Goal: Task Accomplishment & Management: Complete application form

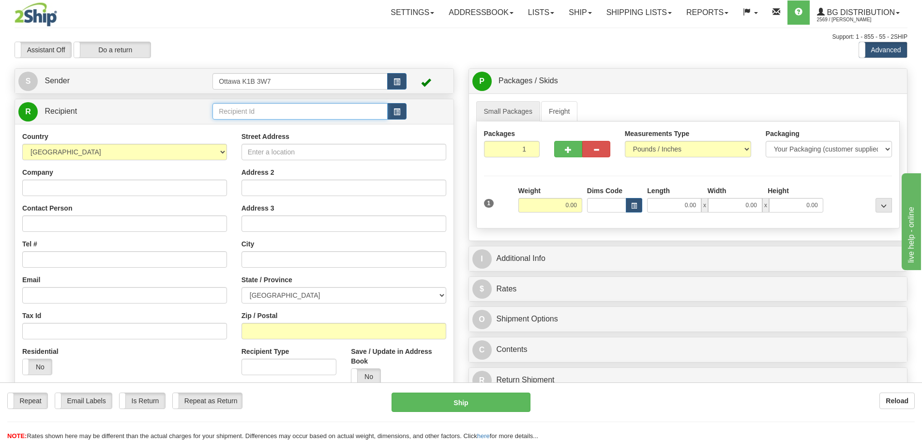
click at [248, 107] on input "text" at bounding box center [299, 111] width 175 height 16
click at [303, 127] on div "7069" at bounding box center [298, 126] width 166 height 11
type input "7069"
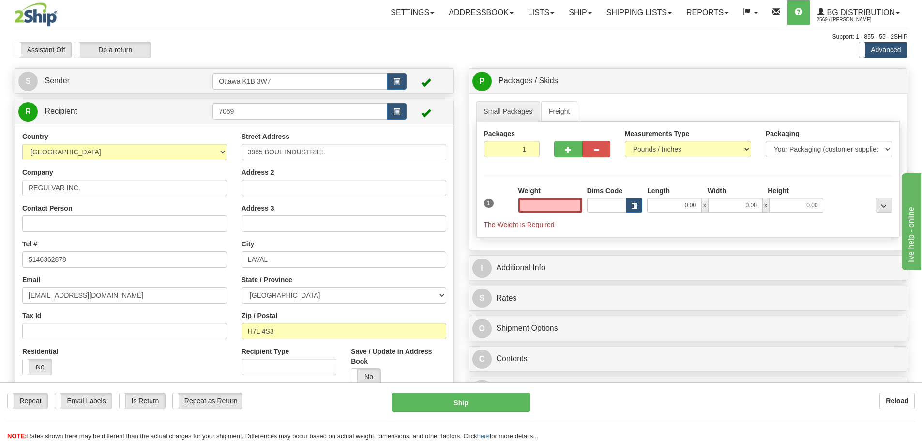
type input "0.00"
click at [416, 48] on div "Assistant On Assistant Off Do a return Do a return Previous Next Standard Advan…" at bounding box center [460, 50] width 907 height 16
click at [555, 202] on input "0.00" at bounding box center [550, 205] width 64 height 15
type input "0.00"
click at [305, 44] on div "Assistant On Assistant Off Do a return Do a return" at bounding box center [196, 50] width 378 height 16
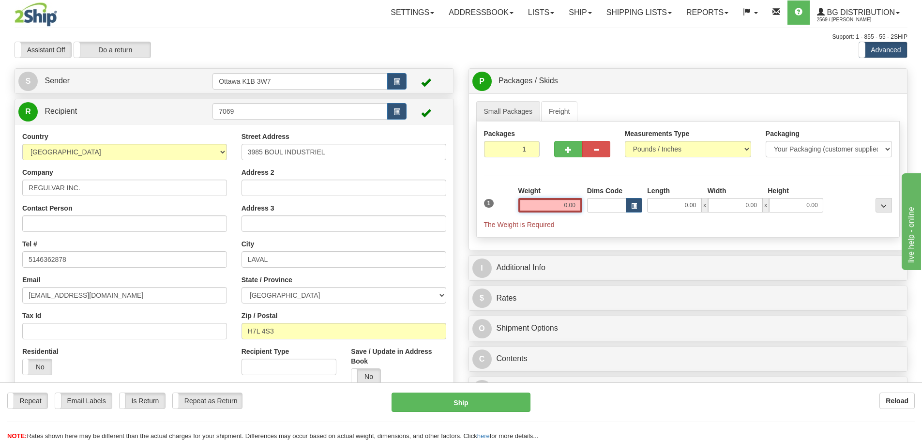
click at [542, 207] on input "0.00" at bounding box center [550, 205] width 64 height 15
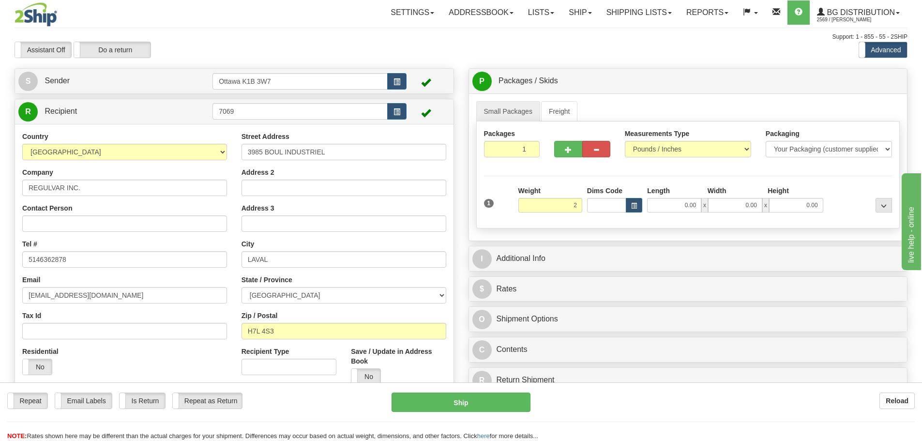
type input "2.00"
click at [545, 35] on div "Support: 1 - 855 - 55 - 2SHIP" at bounding box center [461, 37] width 893 height 8
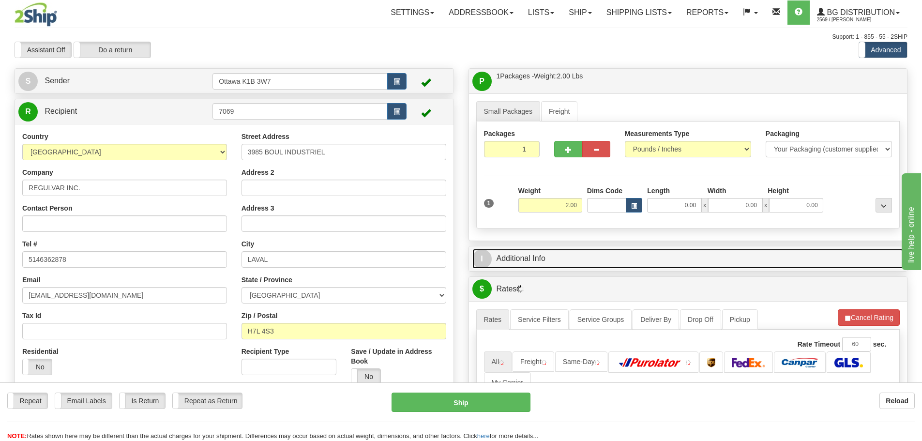
click at [553, 256] on link "I Additional Info" at bounding box center [688, 259] width 432 height 20
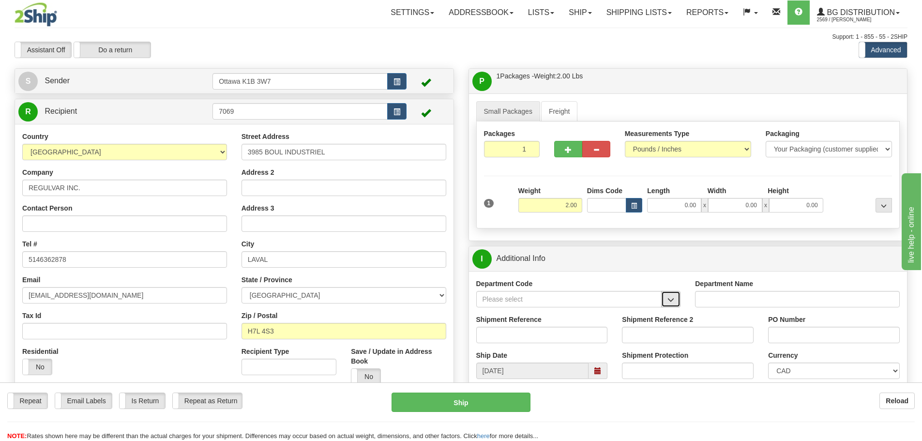
click at [666, 301] on button "button" at bounding box center [670, 299] width 19 height 16
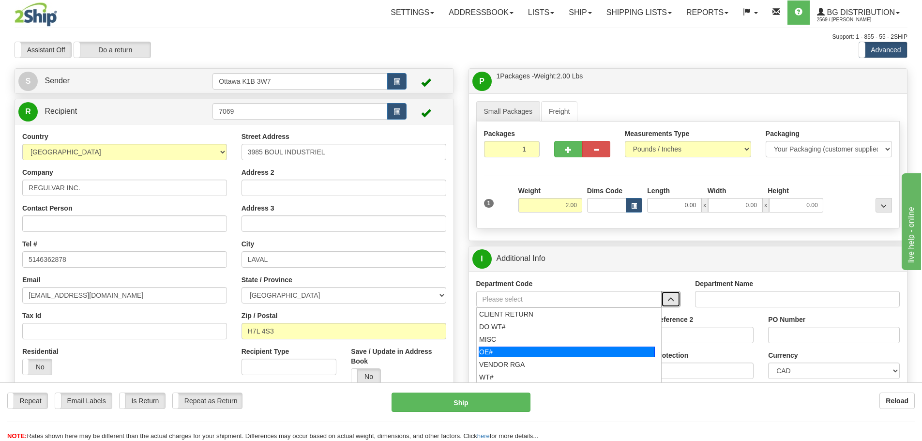
click at [497, 352] on div "OE#" at bounding box center [567, 351] width 176 height 11
type input "OE#"
type input "ORDERS"
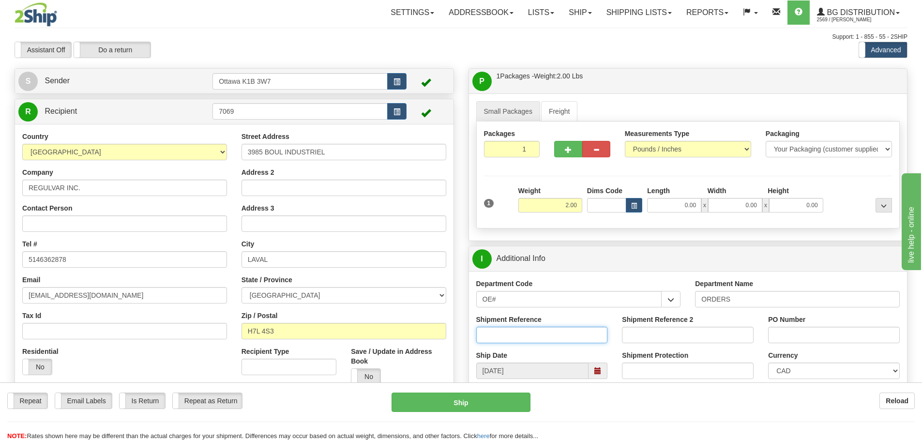
click at [508, 339] on input "Shipment Reference" at bounding box center [542, 335] width 132 height 16
type input "10204220-00"
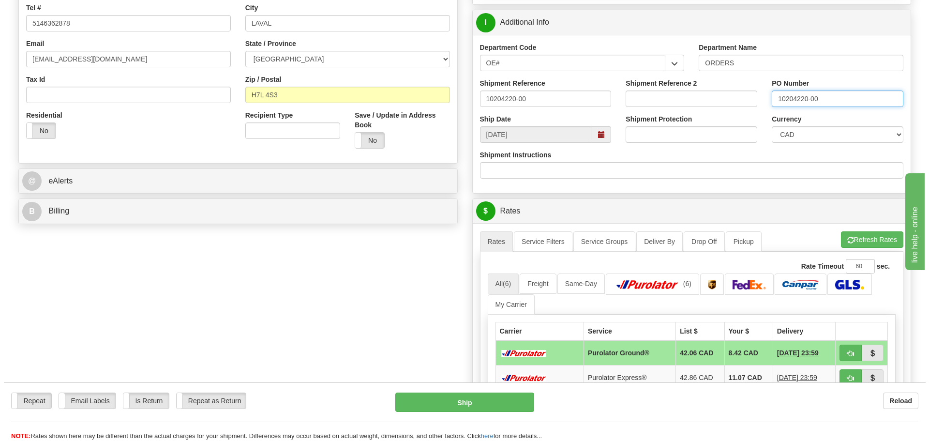
scroll to position [339, 0]
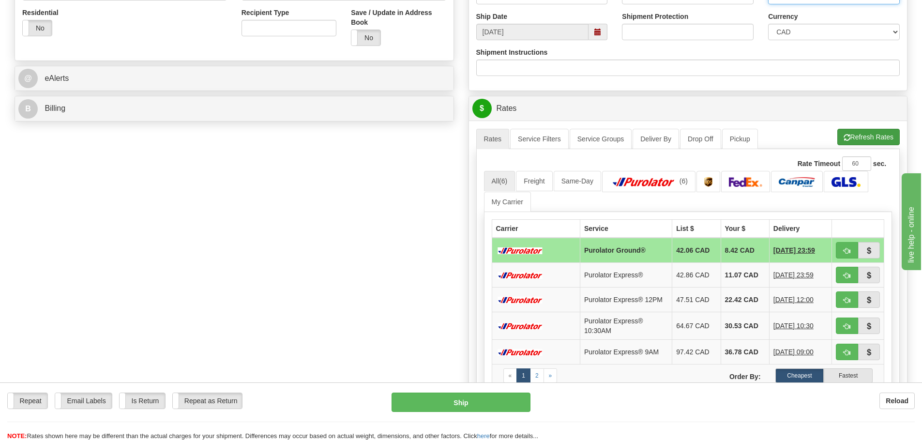
type input "10204220-00"
click at [875, 141] on button "Refresh Rates" at bounding box center [868, 137] width 62 height 16
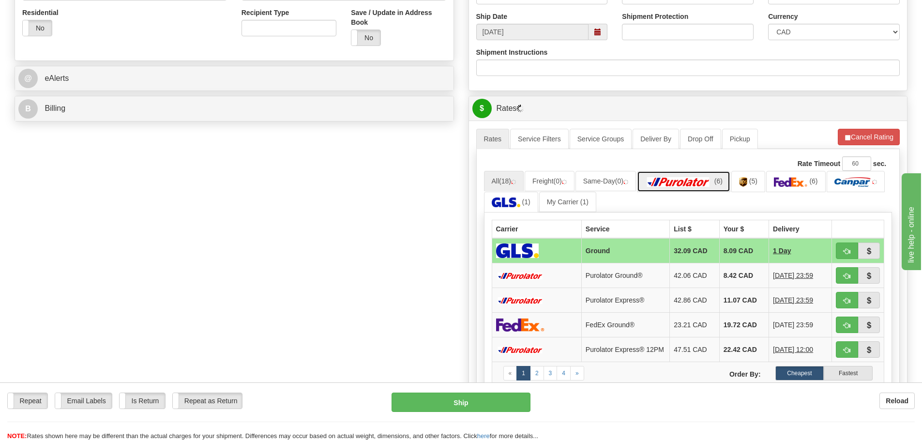
click at [706, 187] on link "(6)" at bounding box center [683, 181] width 93 height 21
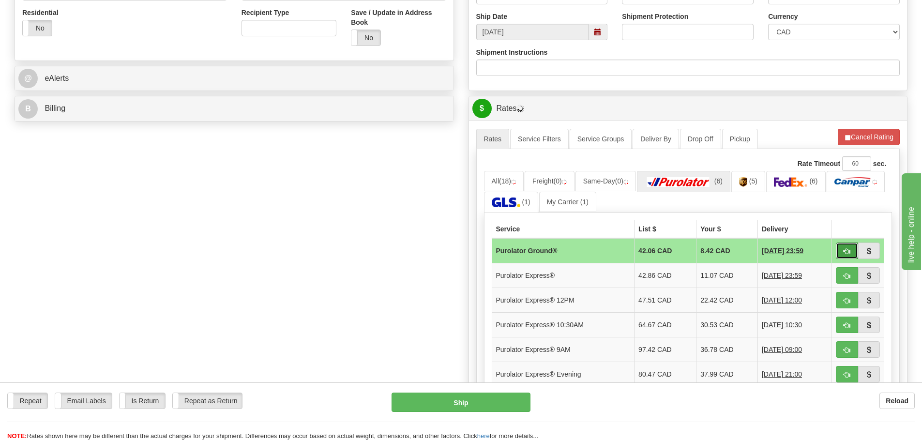
click at [847, 252] on span "button" at bounding box center [846, 251] width 7 height 6
type input "260"
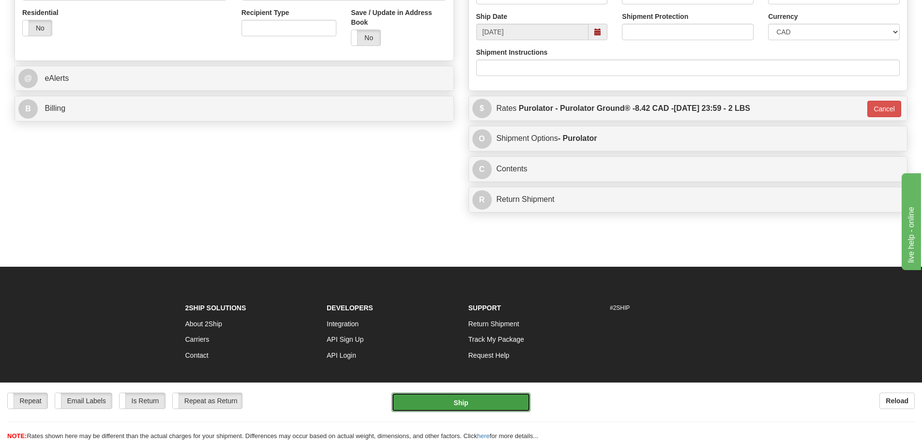
click at [467, 406] on button "Ship" at bounding box center [460, 401] width 139 height 19
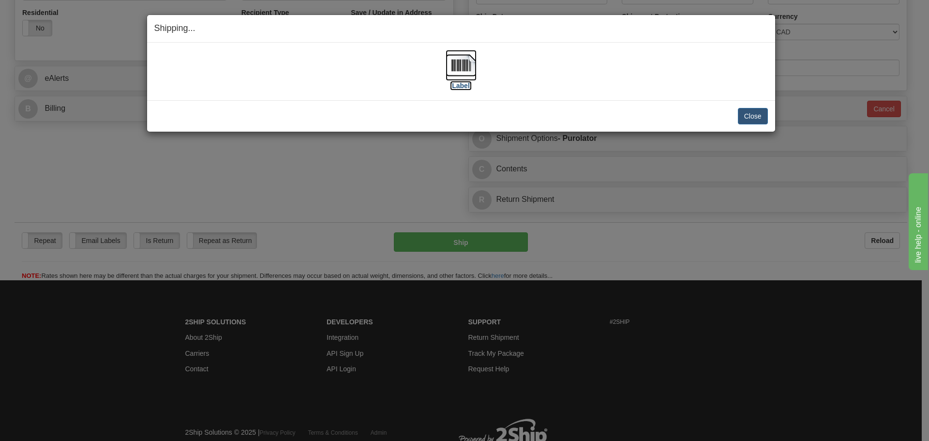
click at [458, 71] on img at bounding box center [461, 65] width 31 height 31
click at [460, 72] on img at bounding box center [461, 65] width 31 height 31
click at [753, 115] on button "Close" at bounding box center [753, 116] width 30 height 16
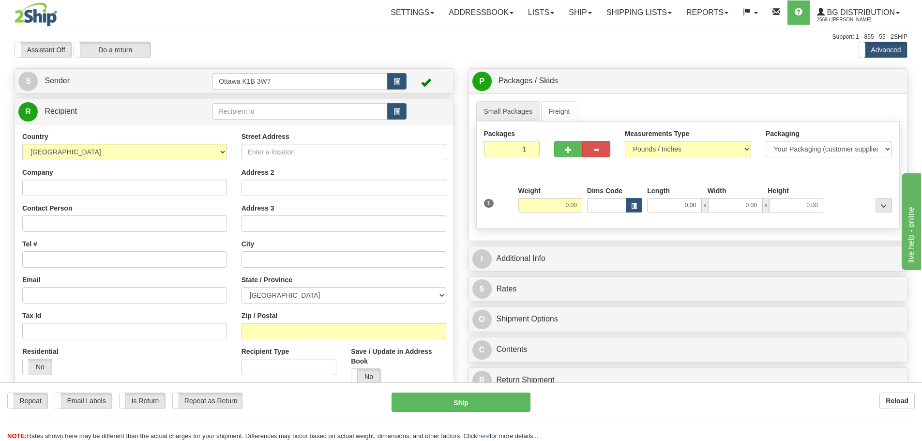
click at [377, 59] on div "Toggle navigation Settings Shipping Preferences Fields Preferences New" at bounding box center [461, 275] width 922 height 550
click at [372, 63] on div "Toggle navigation Settings Shipping Preferences Fields Preferences New" at bounding box center [461, 275] width 922 height 550
click at [329, 50] on div "Assistant On Assistant Off Do a return Do a return" at bounding box center [196, 50] width 378 height 16
